Goal: Task Accomplishment & Management: Use online tool/utility

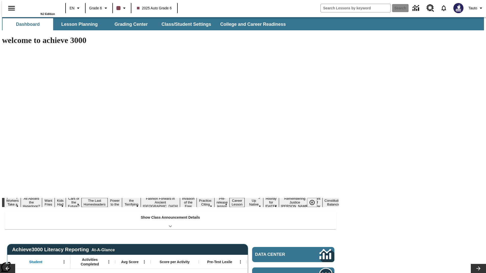
type input "-1"
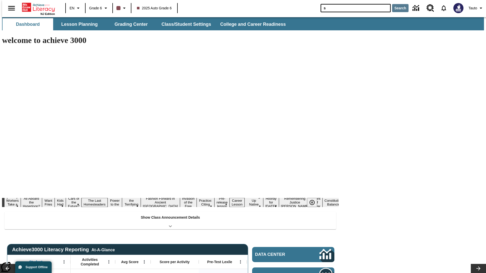
type input "s"
click at [397, 8] on button "Search" at bounding box center [400, 8] width 16 height 8
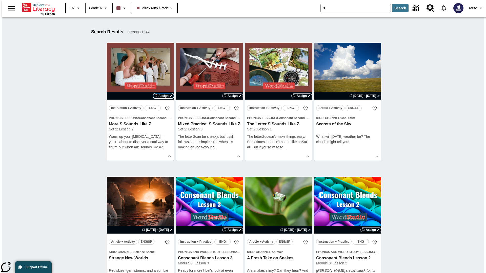
click at [164, 96] on span "Assign" at bounding box center [163, 96] width 10 height 5
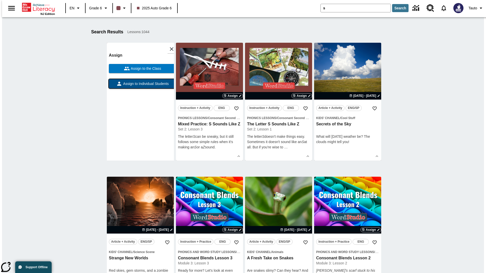
click at [140, 81] on span "Assign to Individual Students" at bounding box center [145, 83] width 47 height 5
